Goal: Book appointment/travel/reservation

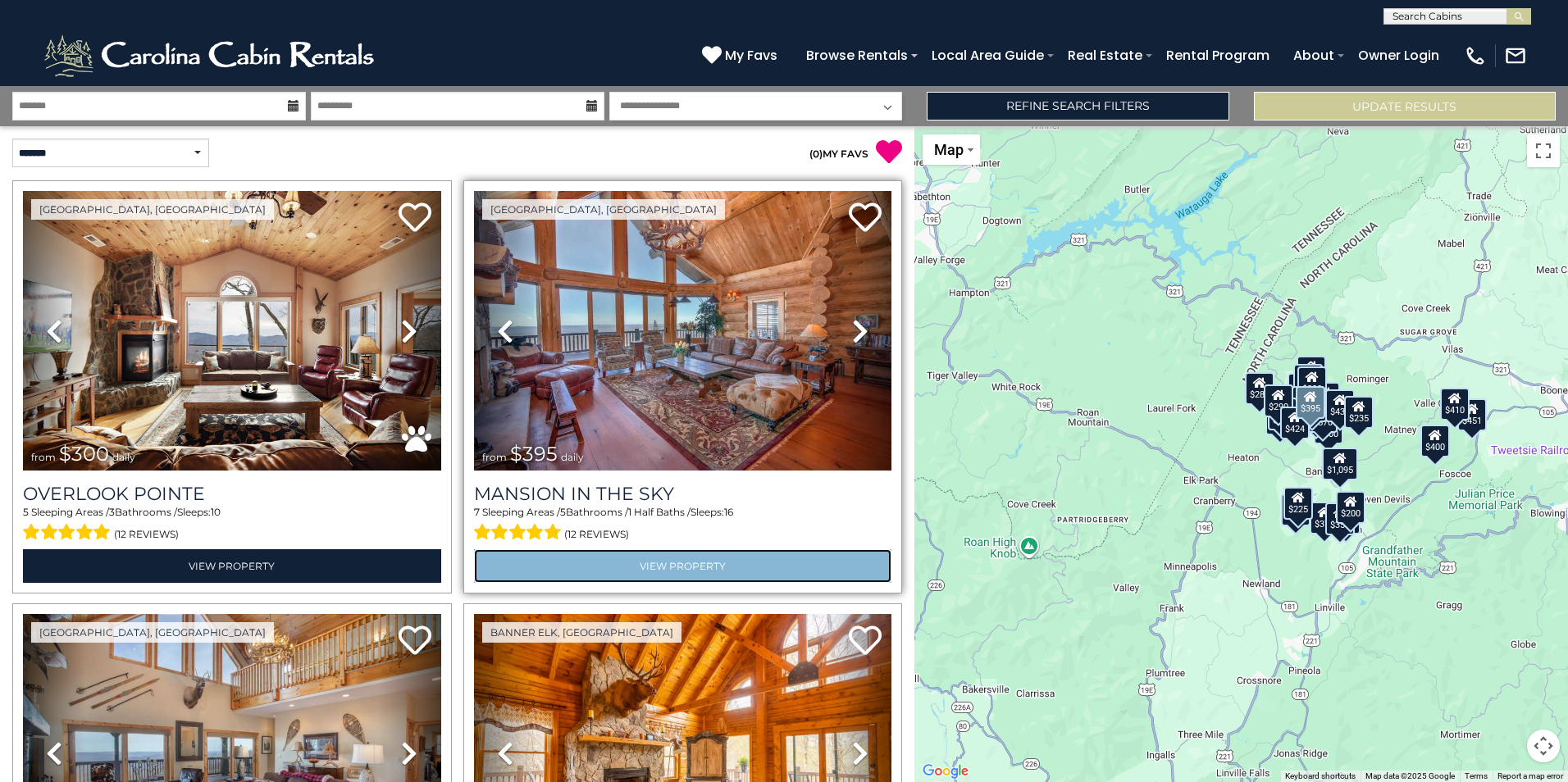
click at [706, 560] on link "View Property" at bounding box center [683, 565] width 418 height 33
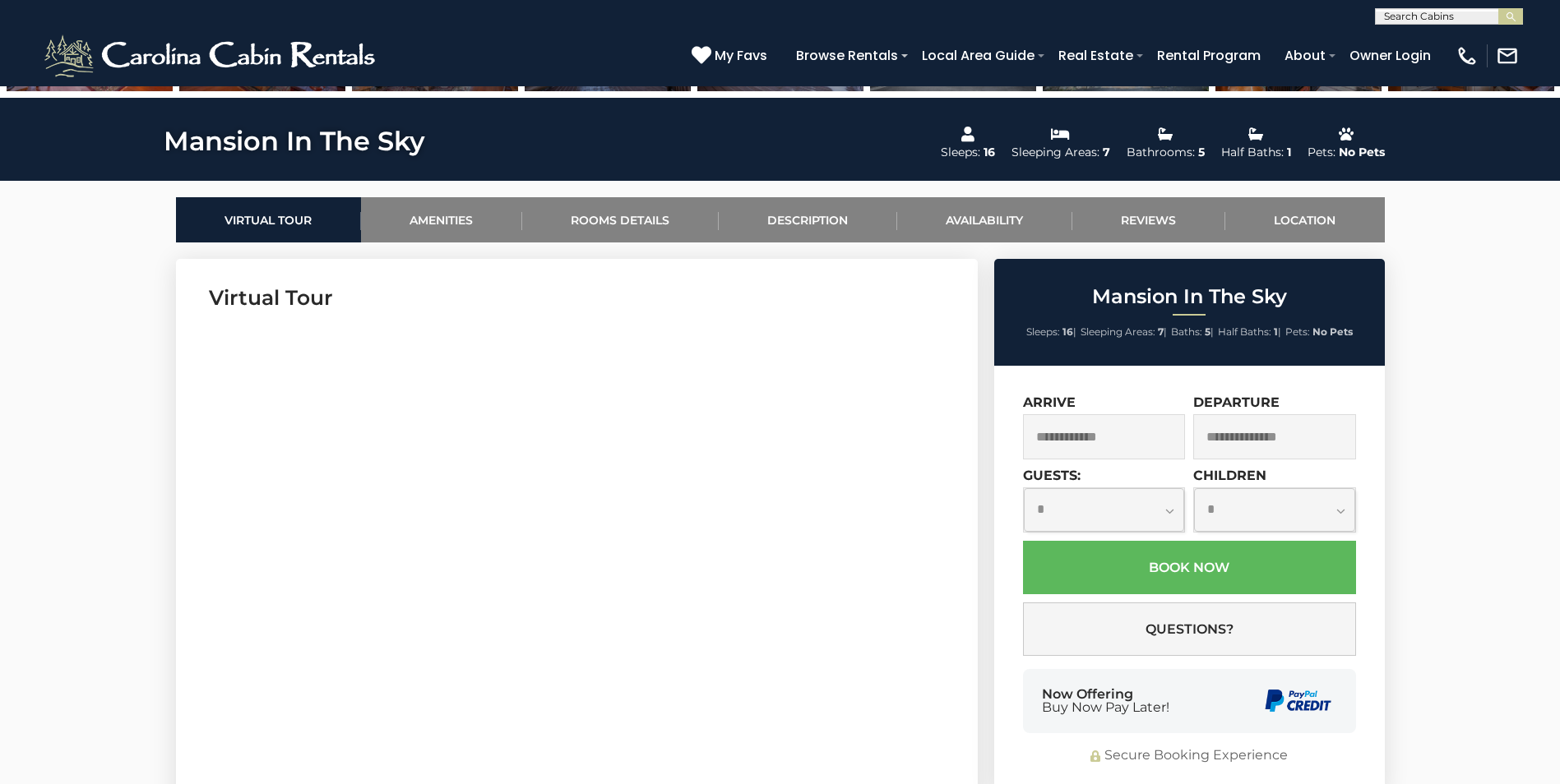
scroll to position [504, 0]
